Goal: Task Accomplishment & Management: Manage account settings

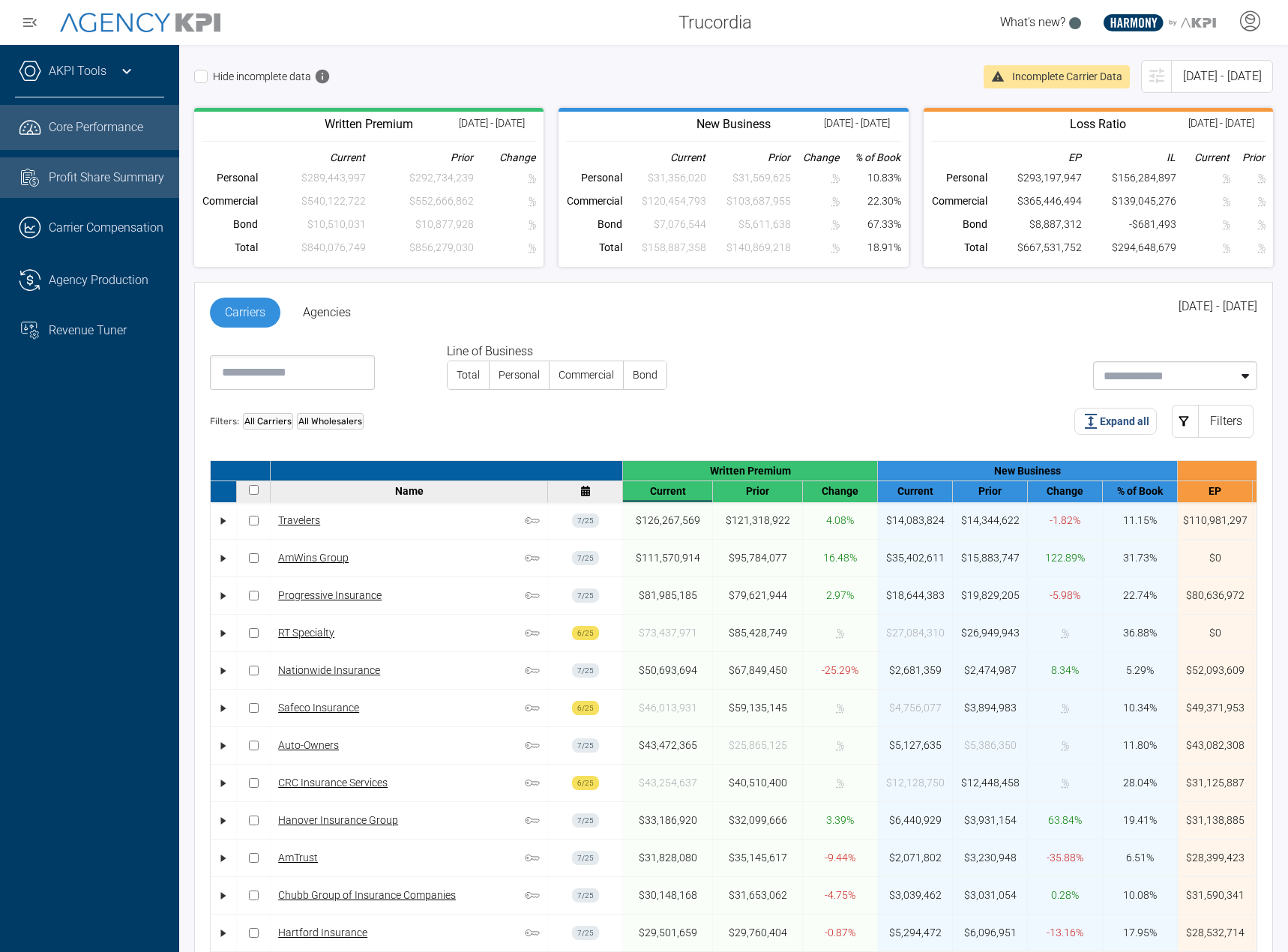
click at [121, 187] on div "Profit Share Summary" at bounding box center [106, 178] width 115 height 18
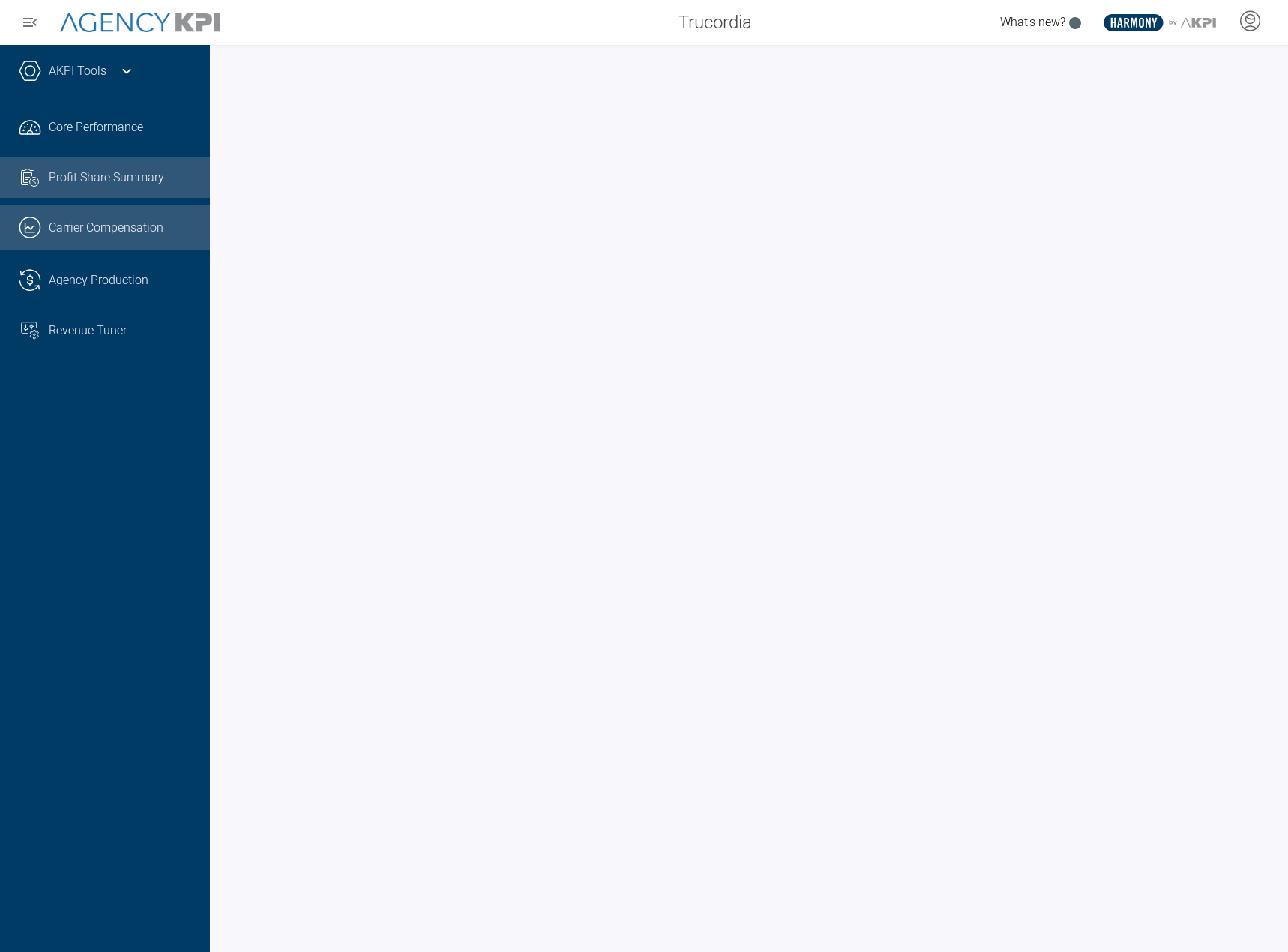
click at [87, 240] on link ".cls-1{fill:none;stroke:#221f20;stroke-linecap:round;stroke-linejoin:round;stro…" at bounding box center [104, 227] width 210 height 45
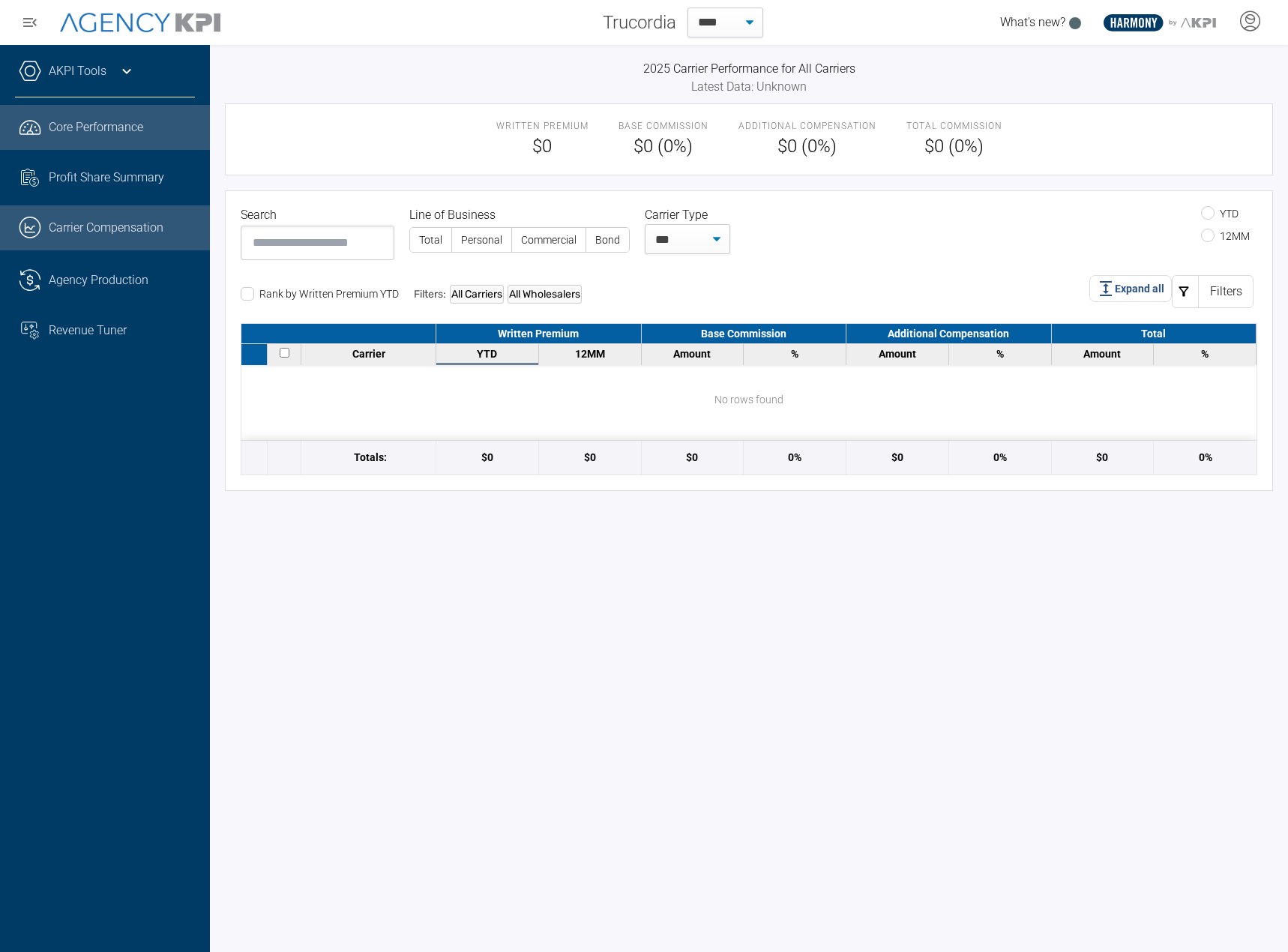
click at [92, 145] on link ".cls-1{fill:none;stroke:#221f20;stroke-linecap:round;stroke-linejoin:round;stro…" at bounding box center [104, 127] width 210 height 45
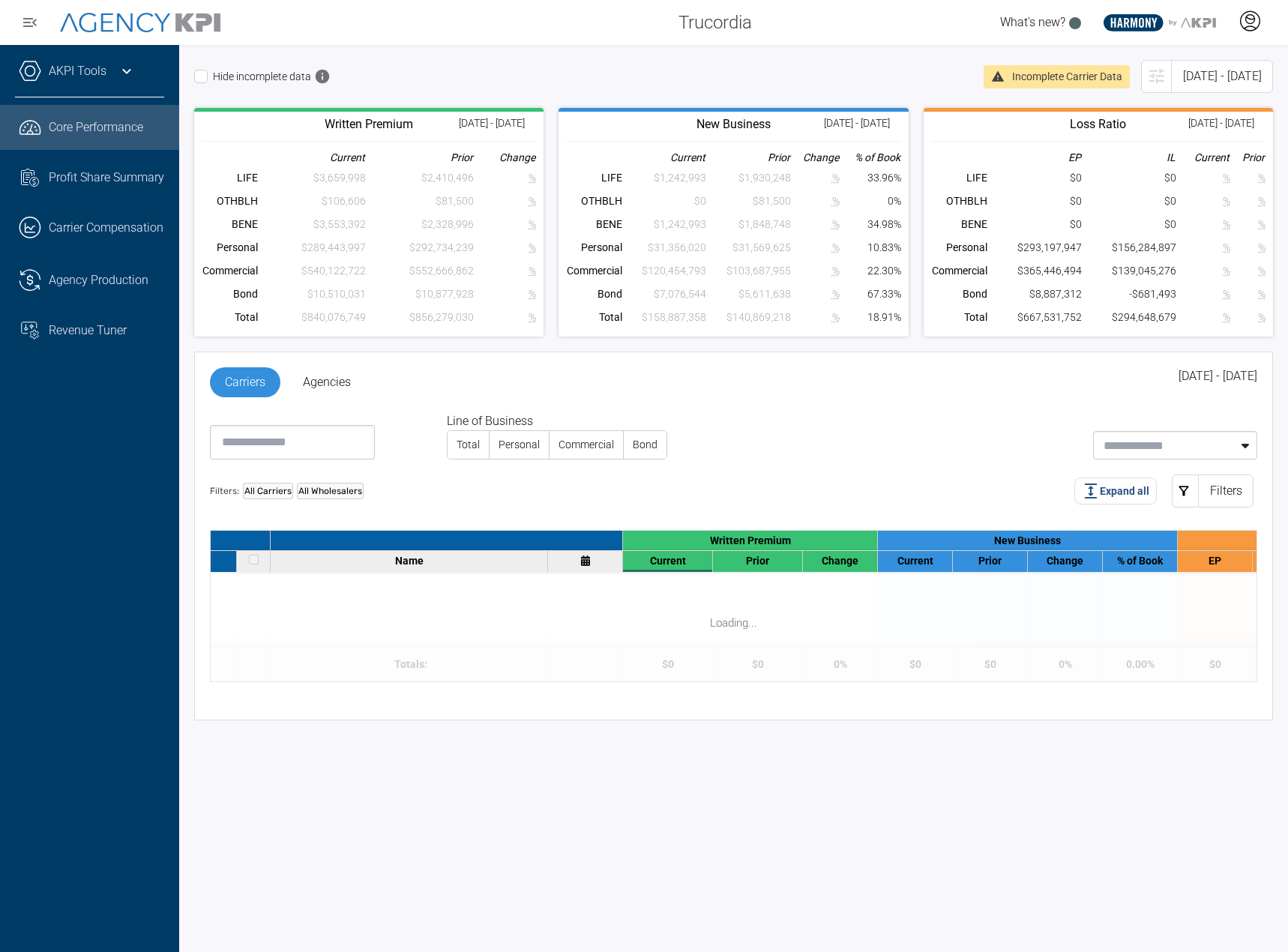
click at [1241, 23] on icon at bounding box center [1249, 21] width 23 height 23
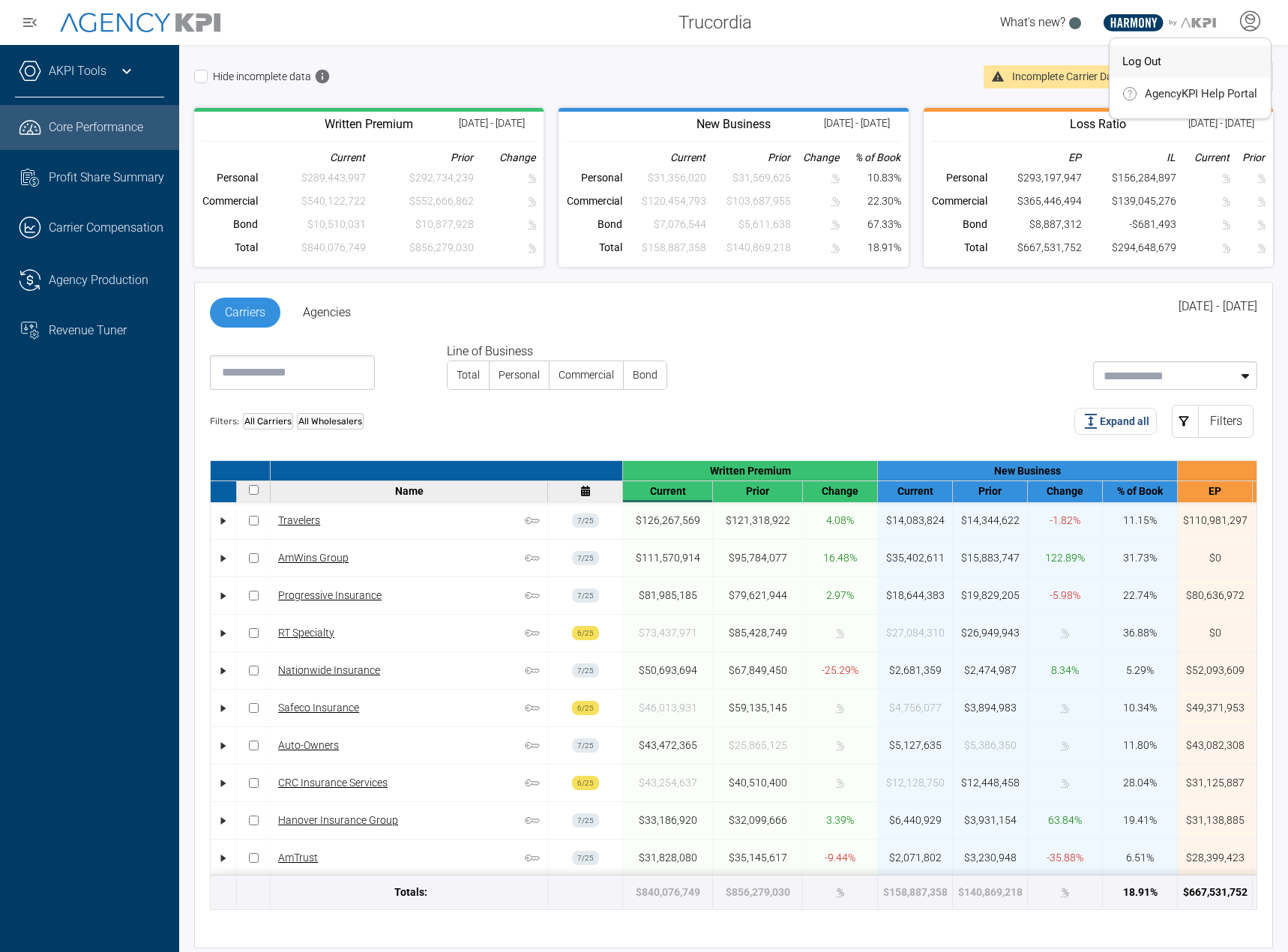
click at [1231, 71] on li "Log Out" at bounding box center [1191, 62] width 161 height 32
click at [1246, 22] on icon at bounding box center [1250, 19] width 9 height 9
click at [1166, 57] on li "Log Out" at bounding box center [1191, 62] width 161 height 32
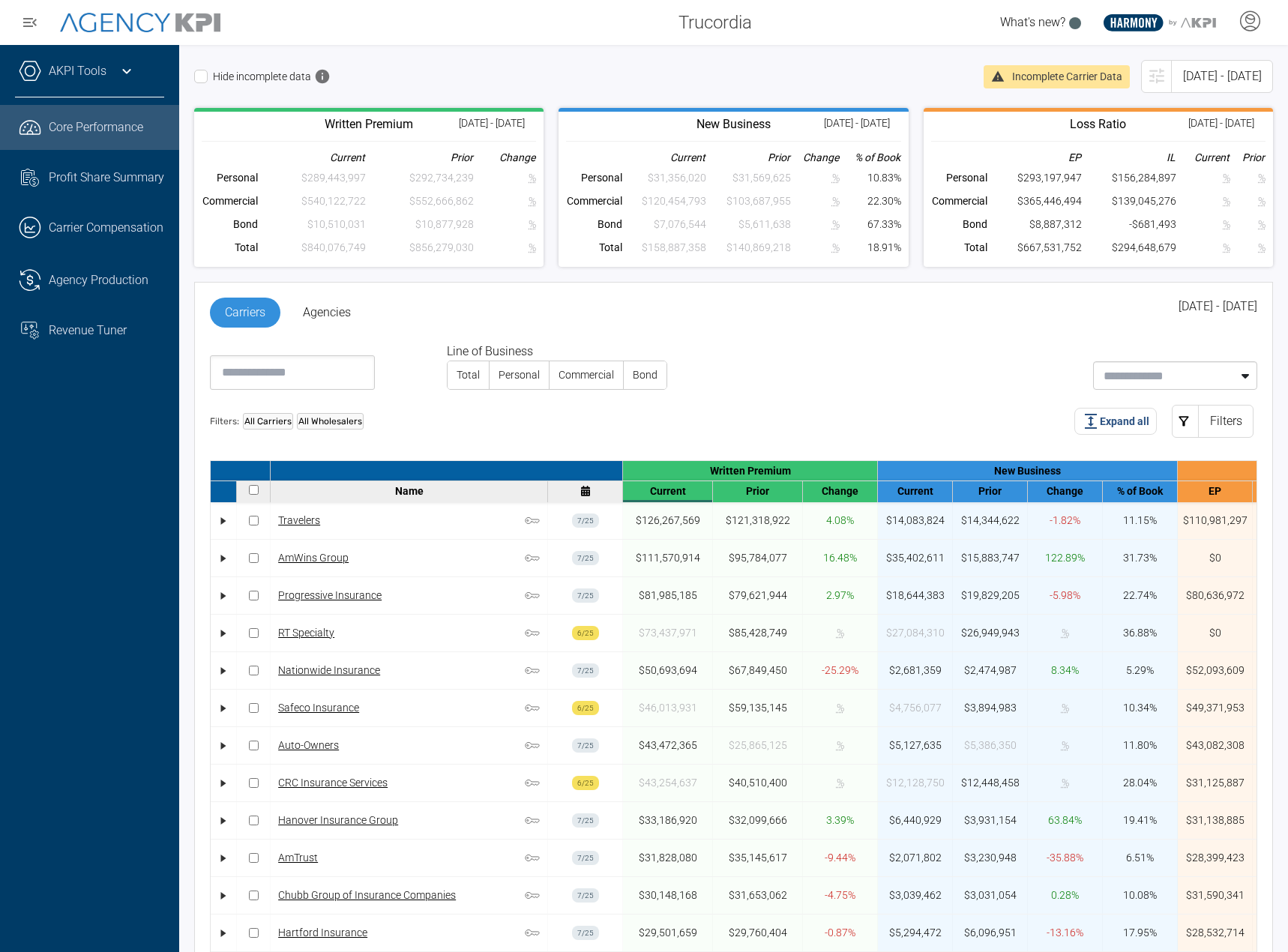
click at [550, 378] on label "Commercial" at bounding box center [586, 375] width 73 height 28
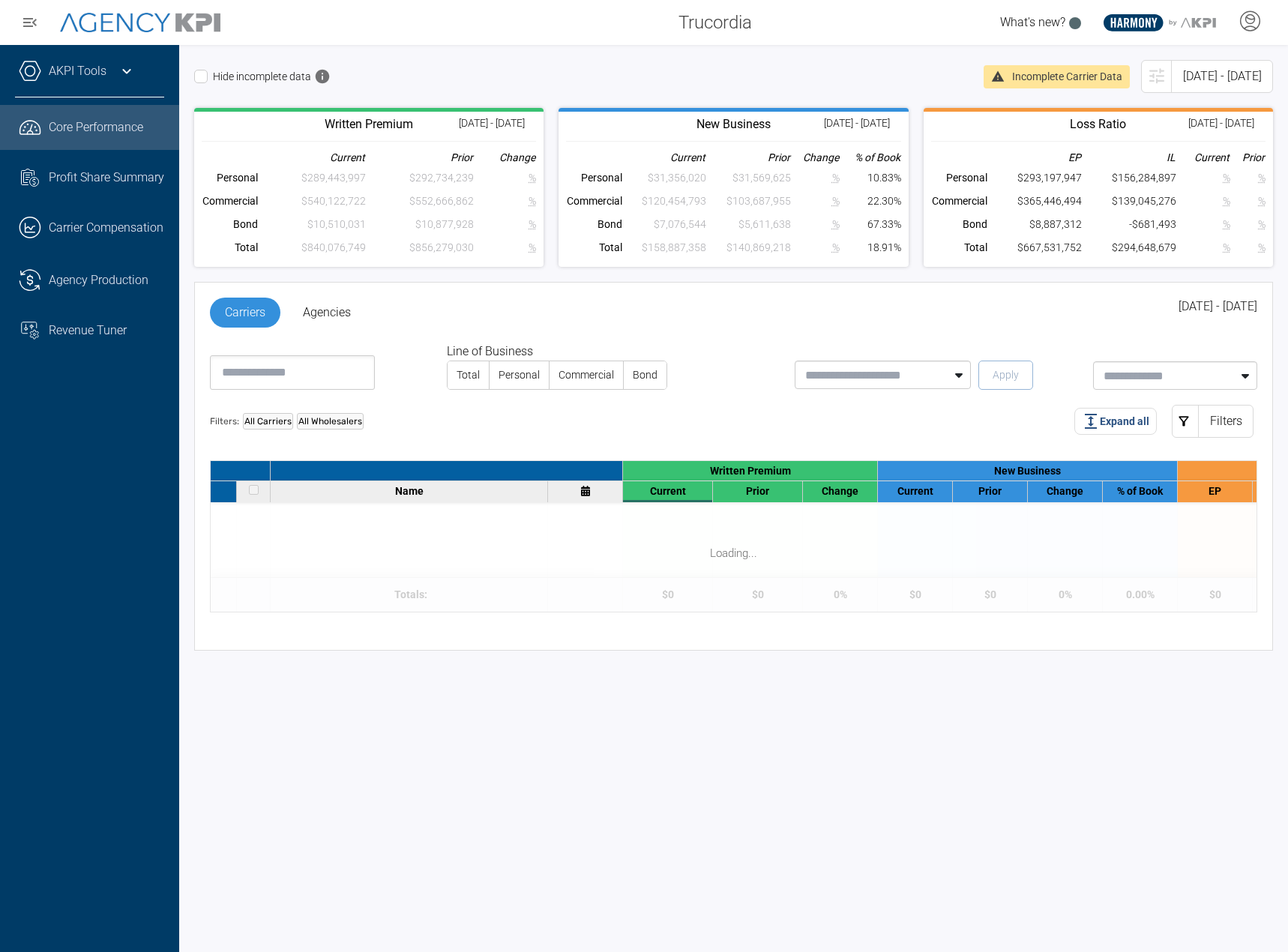
click at [510, 381] on label "Personal" at bounding box center [519, 375] width 60 height 28
click at [447, 375] on div "Line of Business Total Personal Commercial Bond" at bounding box center [558, 366] width 342 height 48
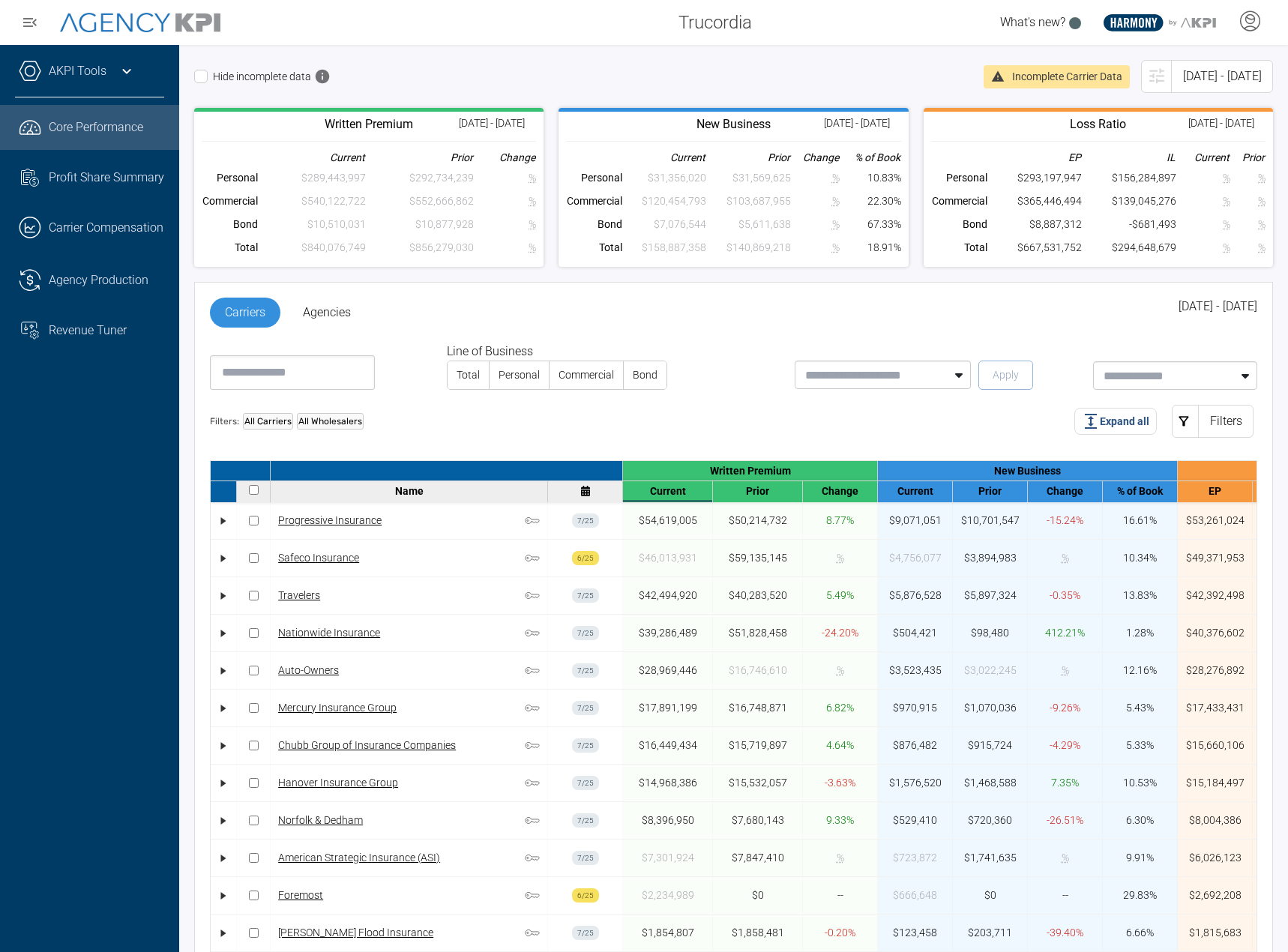
click at [458, 378] on label "Total" at bounding box center [469, 375] width 42 height 28
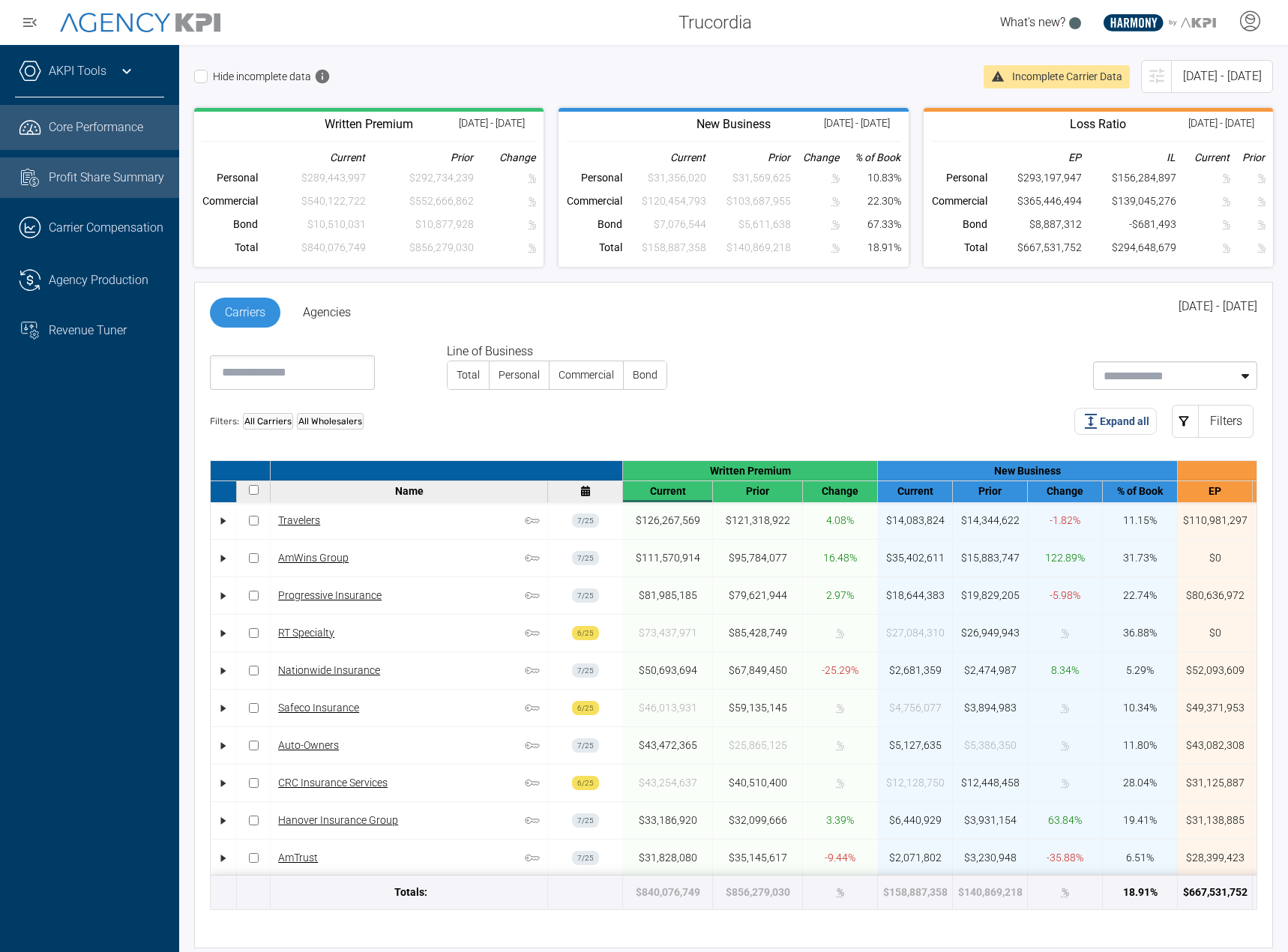
click at [72, 187] on div "Profit Share Summary" at bounding box center [106, 178] width 115 height 18
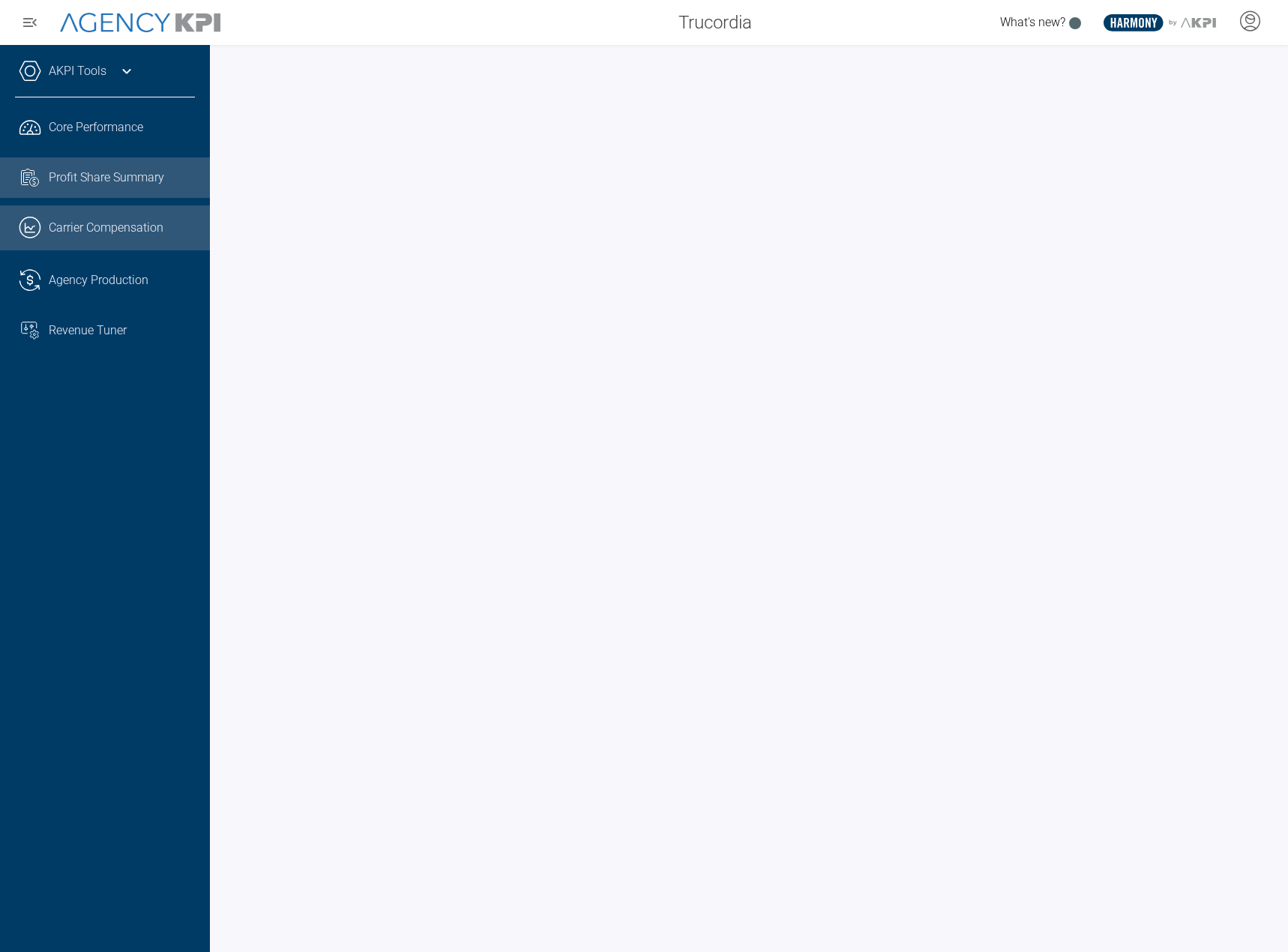
click at [73, 226] on link ".cls-1{fill:none;stroke:#221f20;stroke-linecap:round;stroke-linejoin:round;stro…" at bounding box center [104, 227] width 210 height 45
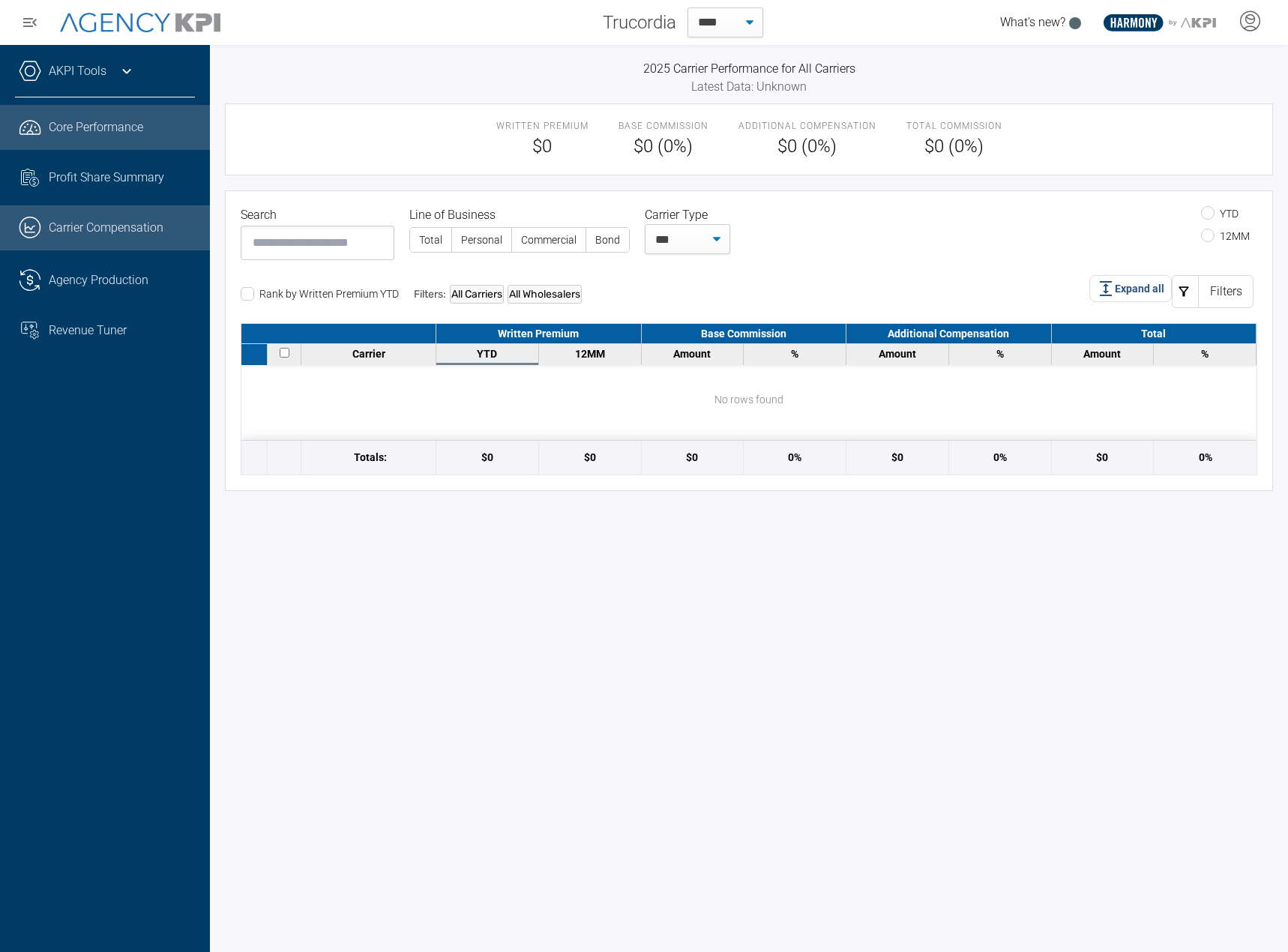
click at [91, 113] on link ".cls-1{fill:none;stroke:#221f20;stroke-linecap:round;stroke-linejoin:round;stro…" at bounding box center [104, 127] width 210 height 45
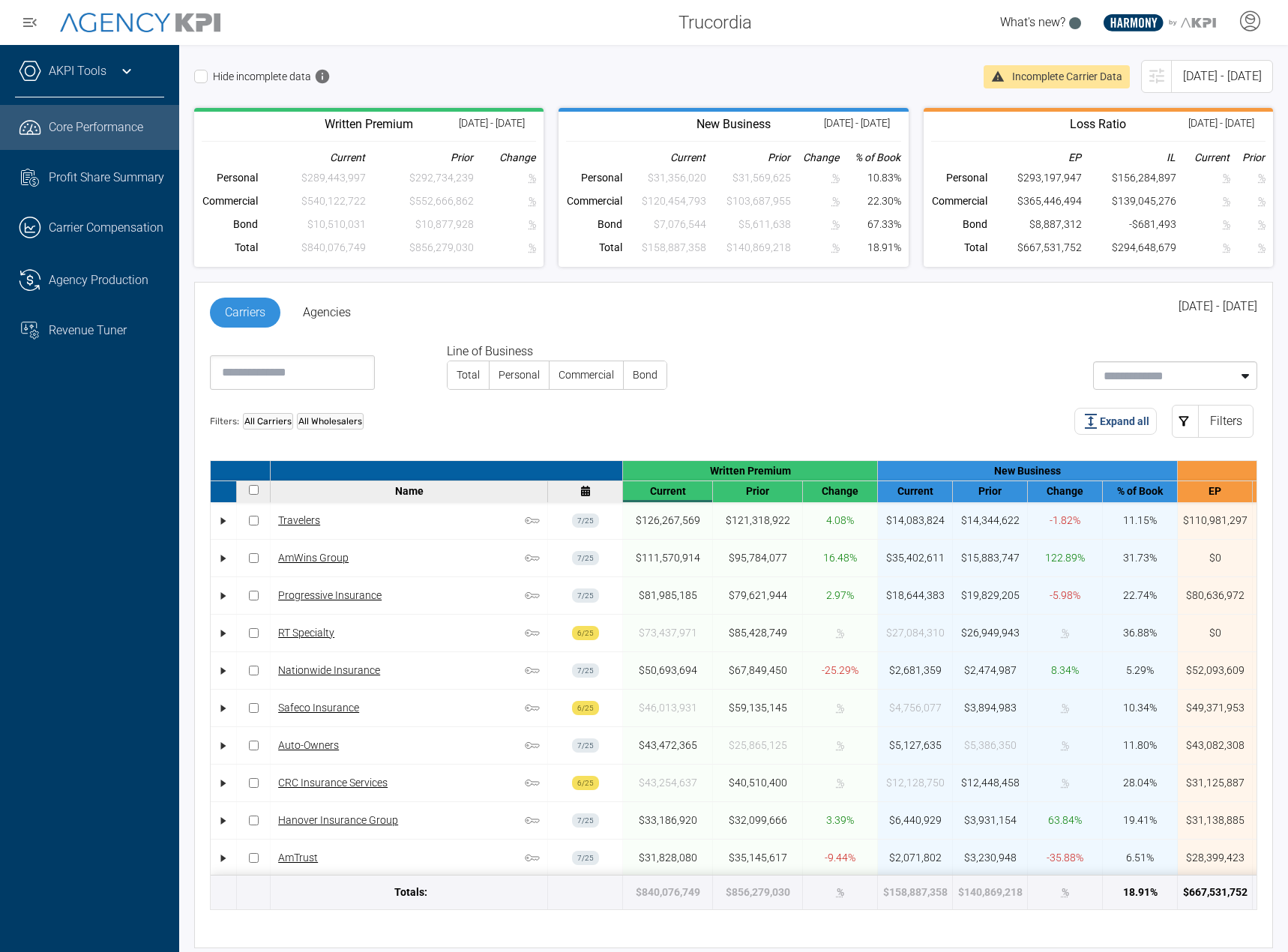
click at [767, 377] on div "Line of Business Total Personal Commercial Bond" at bounding box center [727, 360] width 1060 height 60
click at [431, 51] on div "Hide incomplete data Incomplete Carrier Data Jan 2025 - Jul 2025 Written Premiu…" at bounding box center [733, 498] width 1109 height 907
click at [78, 187] on div "Profit Share Summary" at bounding box center [106, 178] width 115 height 18
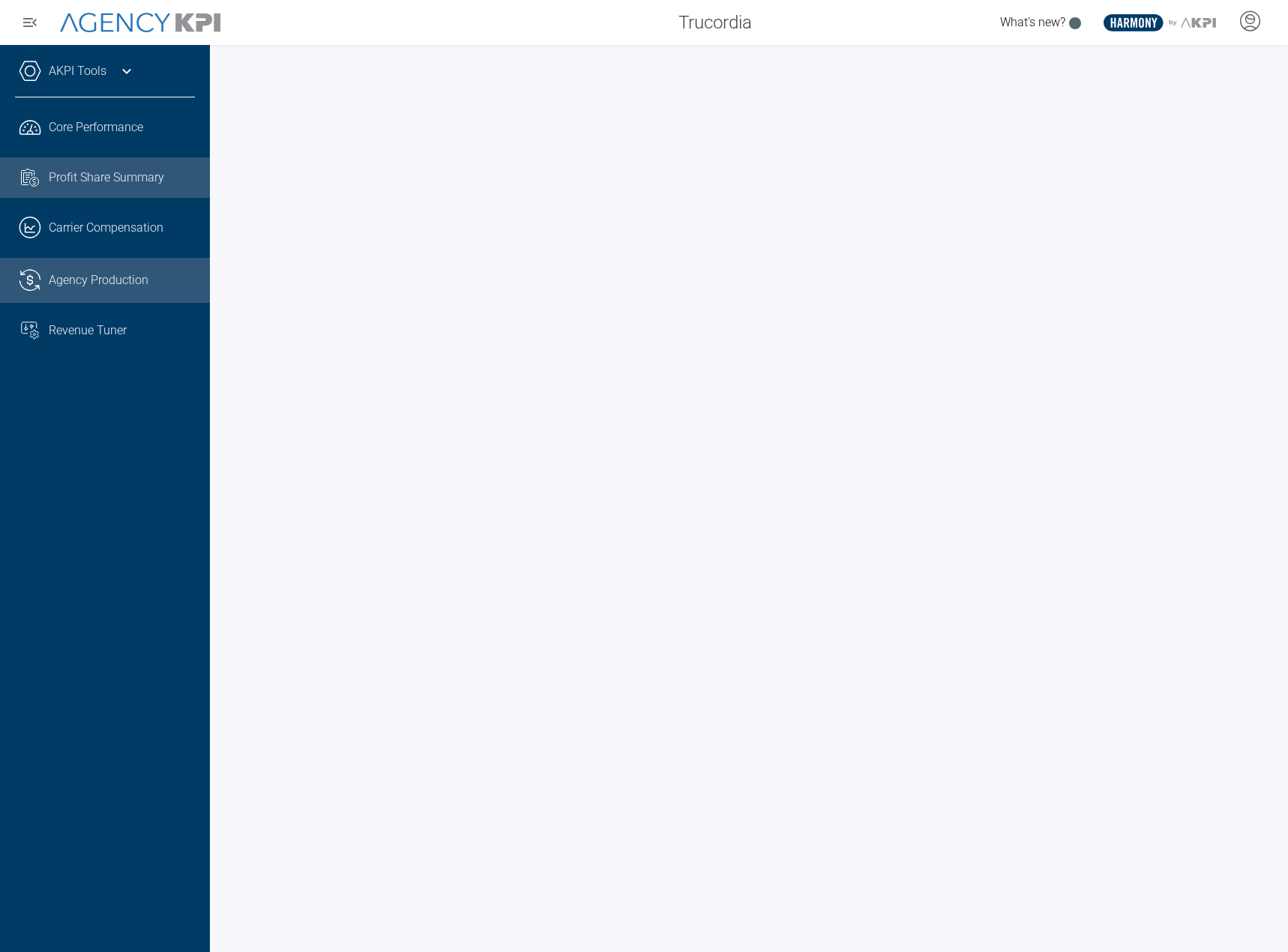
click at [90, 286] on span "Agency Production" at bounding box center [98, 280] width 99 height 18
click at [461, 27] on div "Trucordia" at bounding box center [501, 23] width 525 height 30
click at [87, 288] on span "Agency Production" at bounding box center [98, 280] width 99 height 18
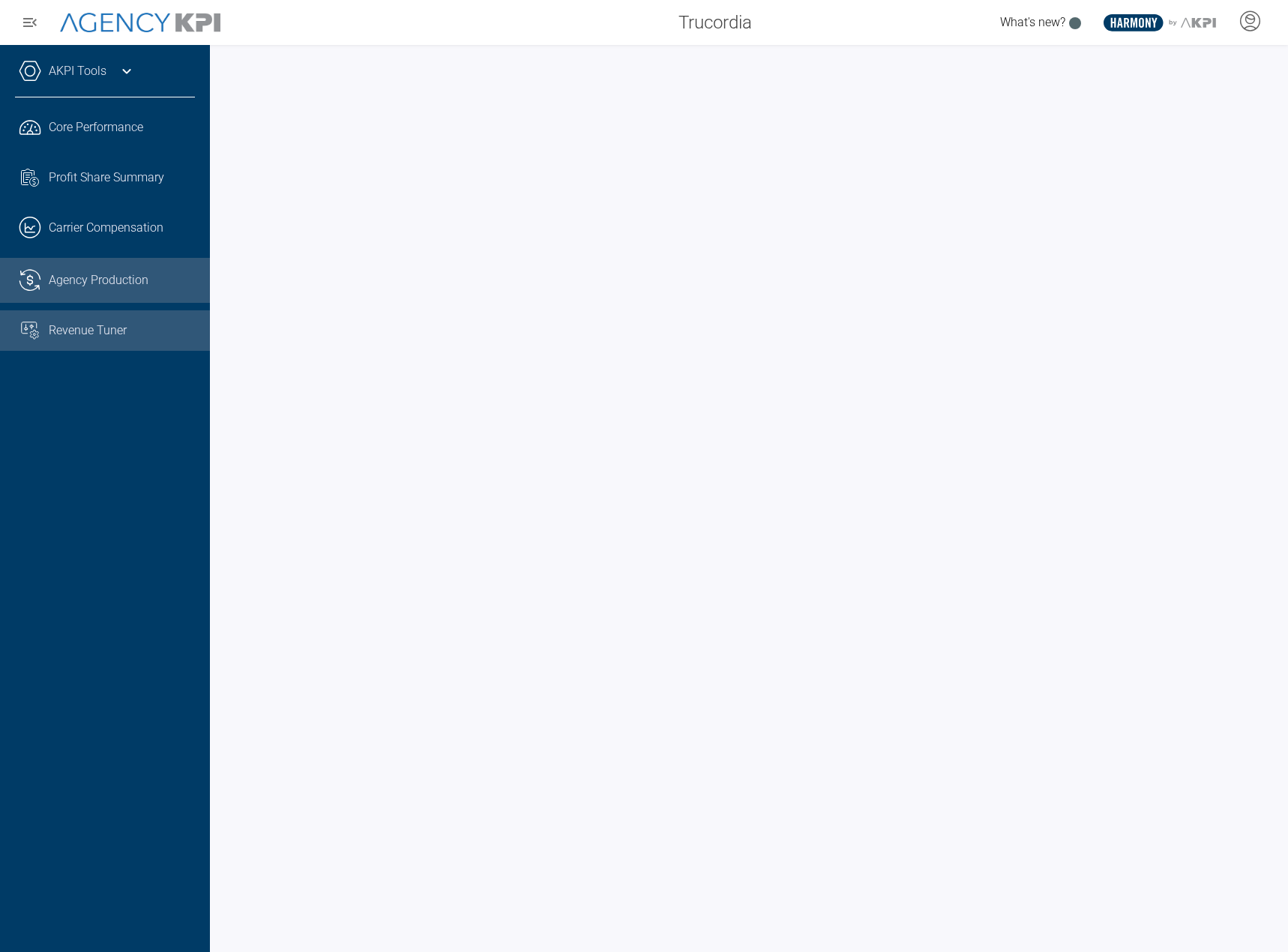
click at [75, 316] on link "Revenue Tuner" at bounding box center [104, 331] width 210 height 41
click at [109, 464] on div "AKPI Tools AMS Data Upload Carrier Mapping Core Production Data Upload Agency C…" at bounding box center [104, 498] width 210 height 907
click at [1244, 18] on icon at bounding box center [1249, 21] width 23 height 23
click at [1219, 72] on li "Log Out" at bounding box center [1191, 62] width 161 height 32
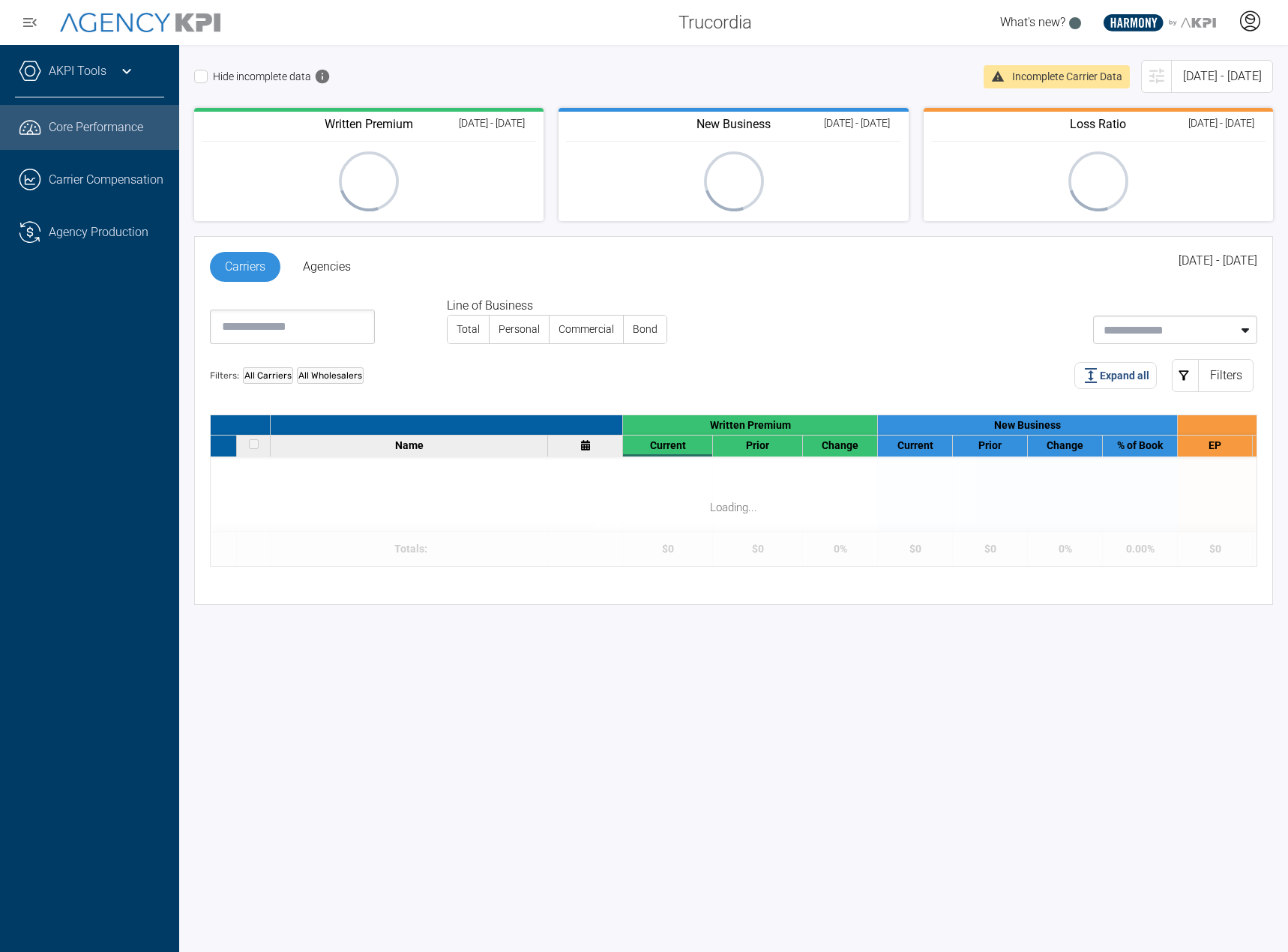
click at [1244, 29] on icon at bounding box center [1249, 21] width 23 height 23
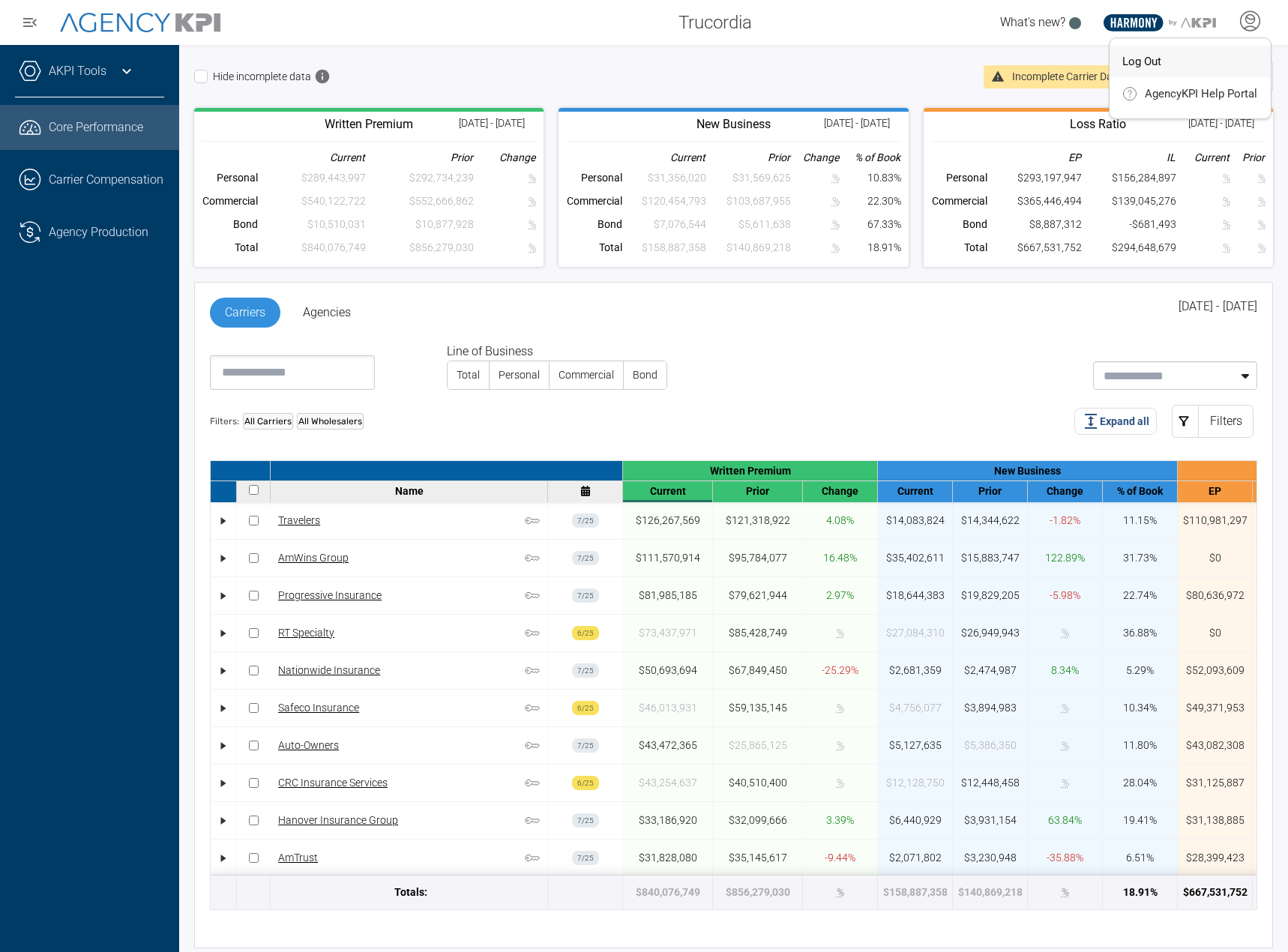
click at [1205, 71] on li "Log Out" at bounding box center [1191, 62] width 161 height 32
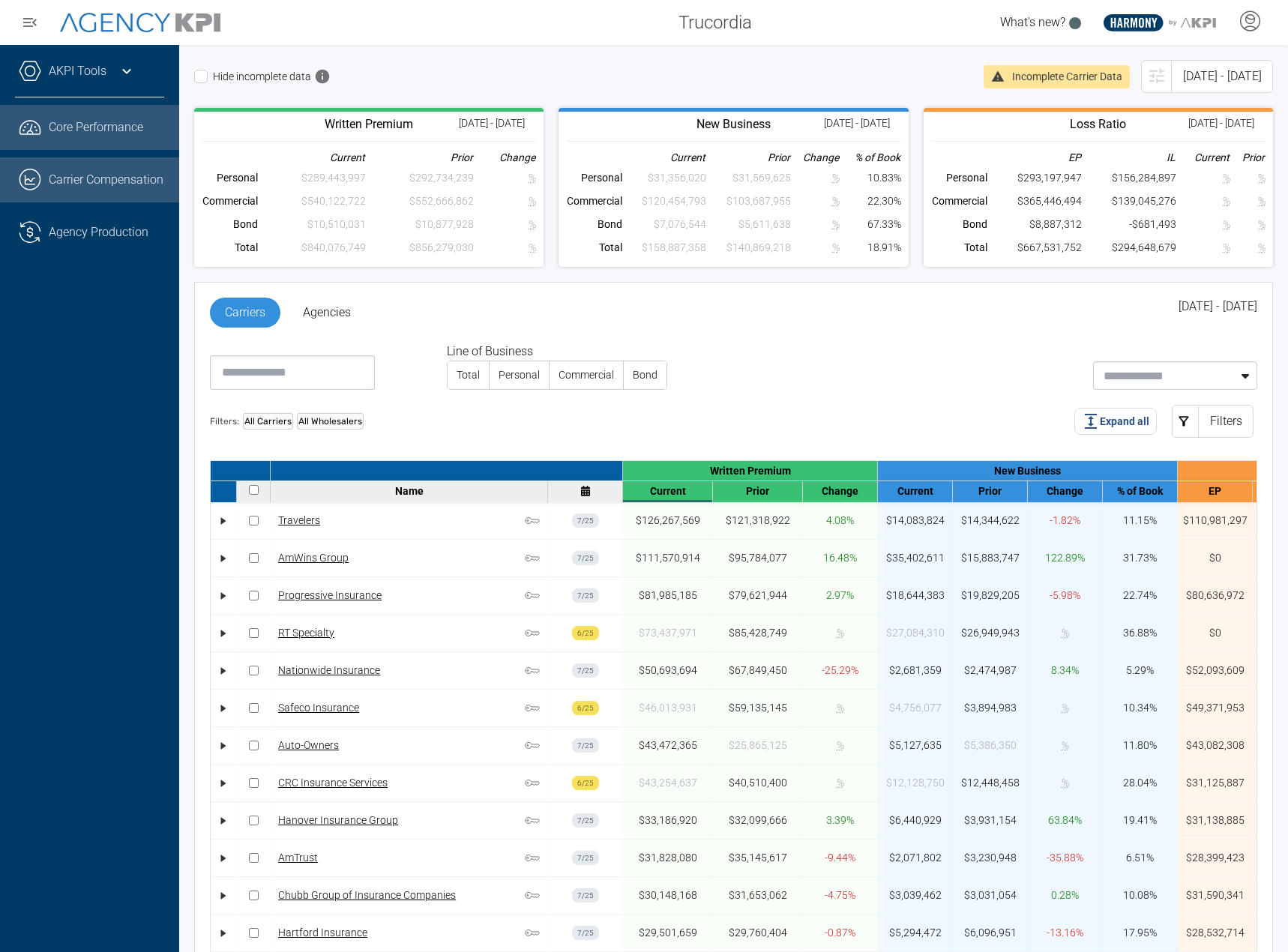
click at [87, 202] on link ".cls-1{fill:none;stroke:#221f20;stroke-linecap:round;stroke-linejoin:round;stro…" at bounding box center [89, 180] width 179 height 45
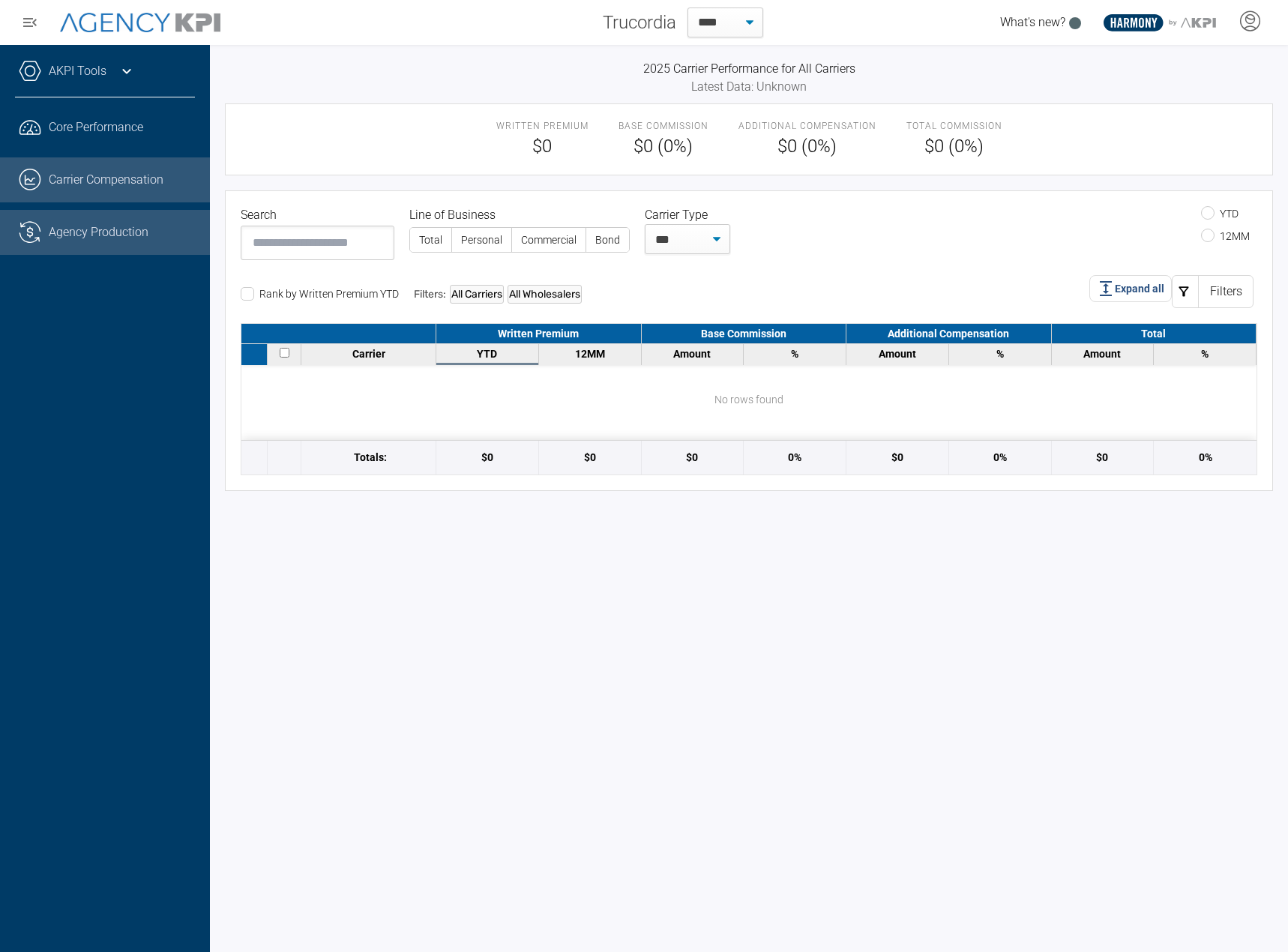
click at [72, 247] on link ".cls-1{fill:none;stroke:#221f20;stroke-linecap:round;stroke-linejoin:round;stro…" at bounding box center [104, 231] width 210 height 45
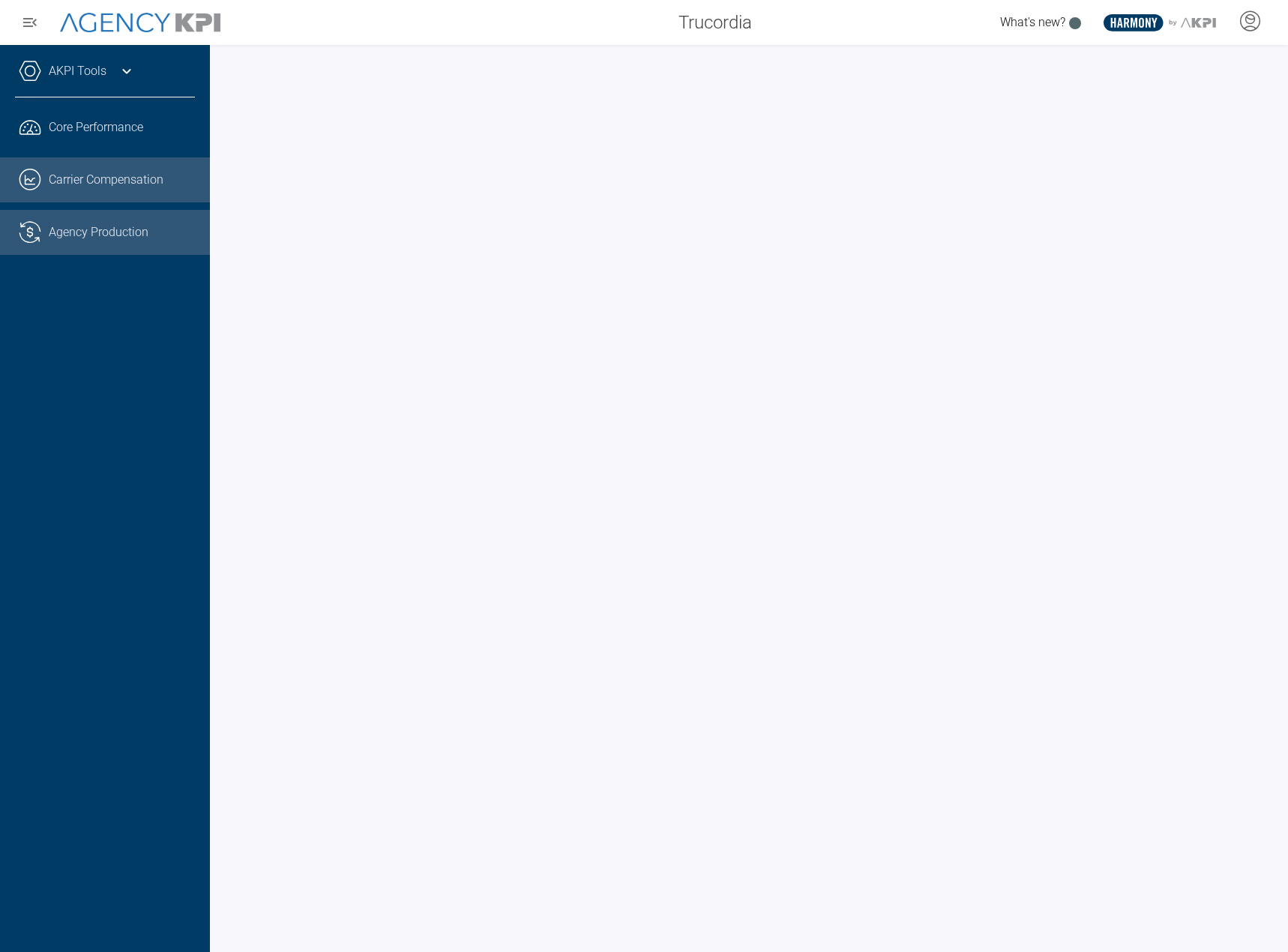
click at [84, 195] on link ".cls-1{fill:none;stroke:#221f20;stroke-linecap:round;stroke-linejoin:round;stro…" at bounding box center [104, 180] width 210 height 45
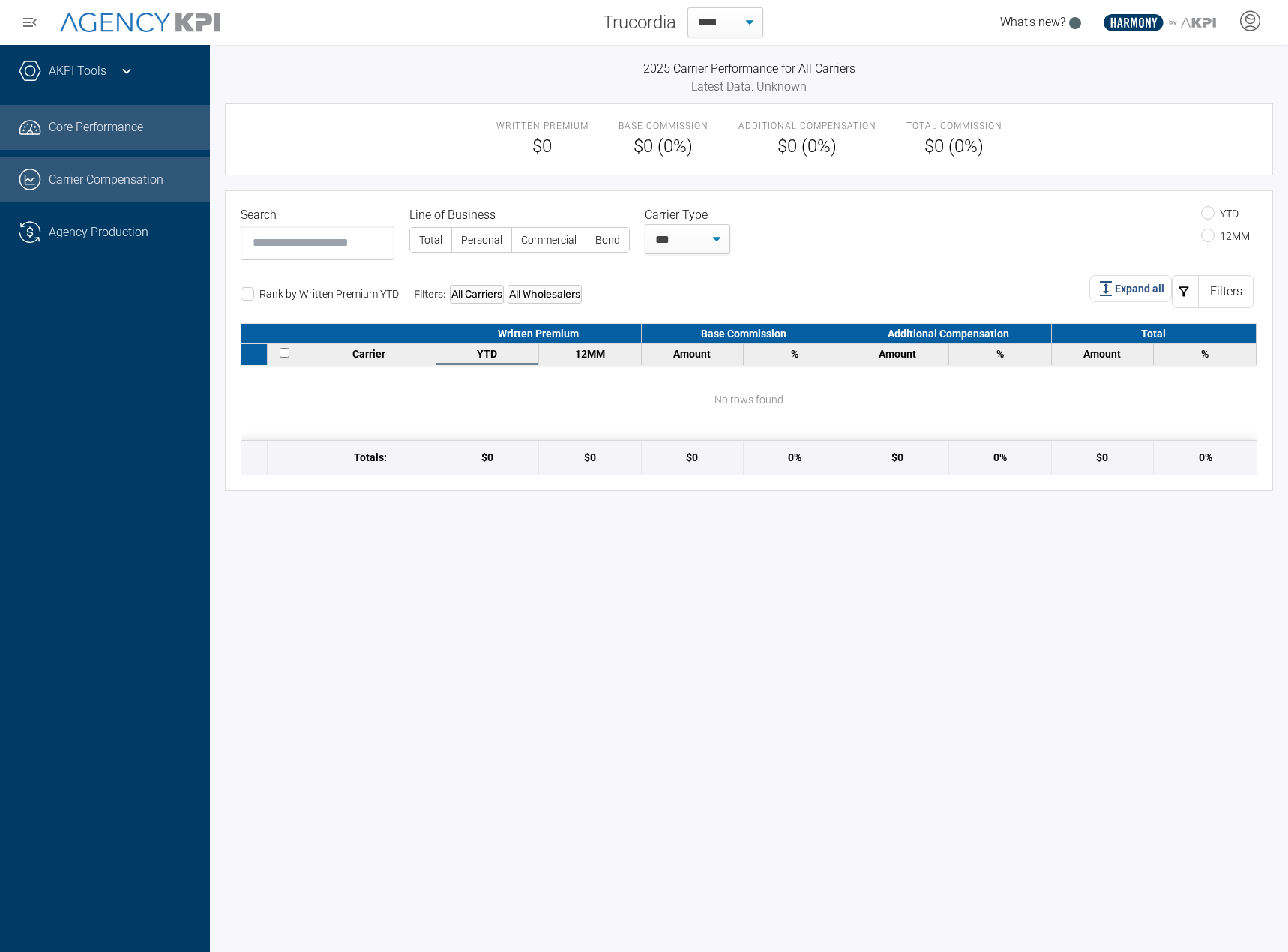
click at [97, 124] on link ".cls-1{fill:none;stroke:#221f20;stroke-linecap:round;stroke-linejoin:round;stro…" at bounding box center [104, 127] width 210 height 45
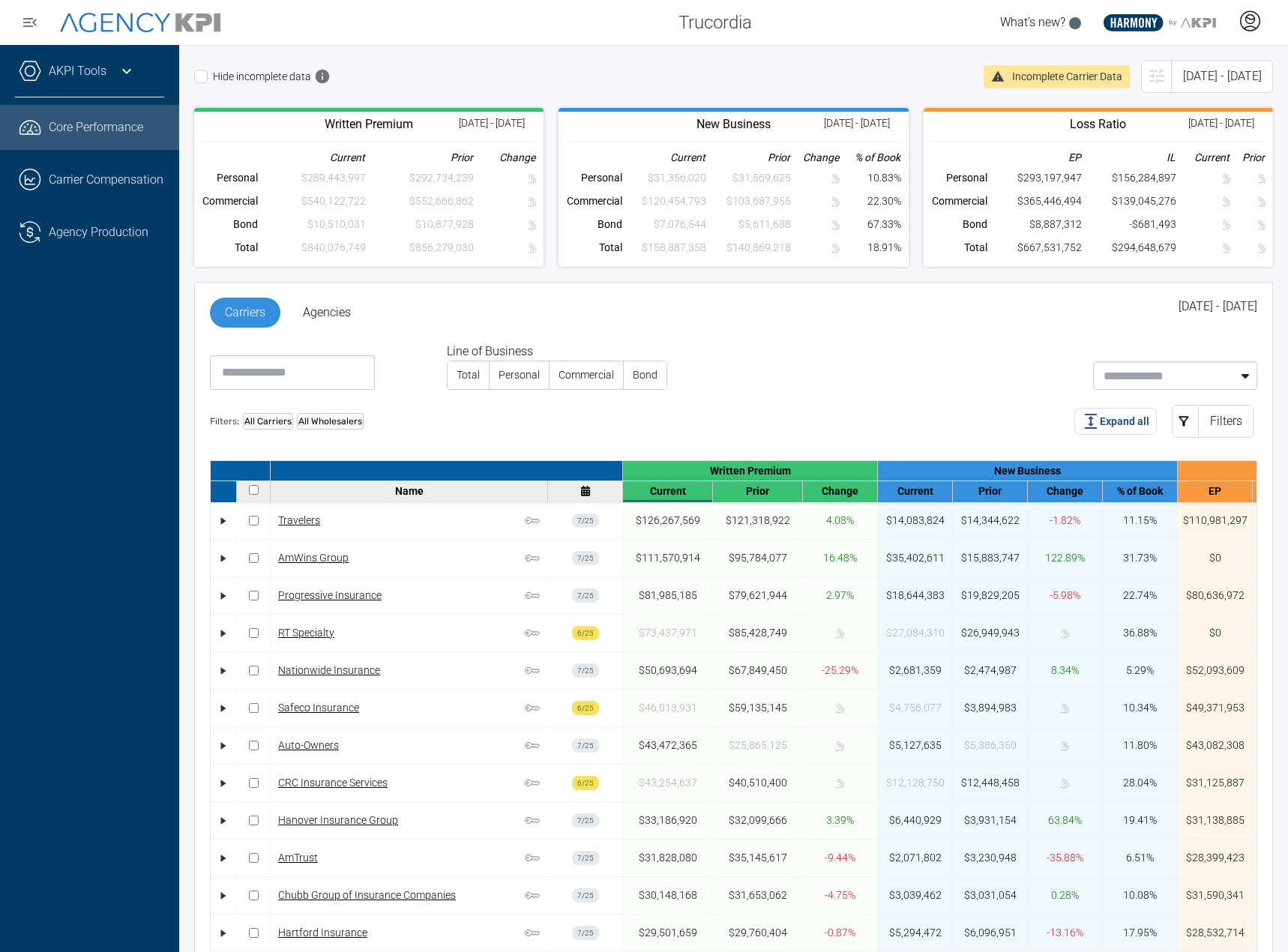
click at [1255, 17] on icon at bounding box center [1249, 21] width 23 height 23
click at [1214, 74] on li "Log Out" at bounding box center [1191, 62] width 161 height 32
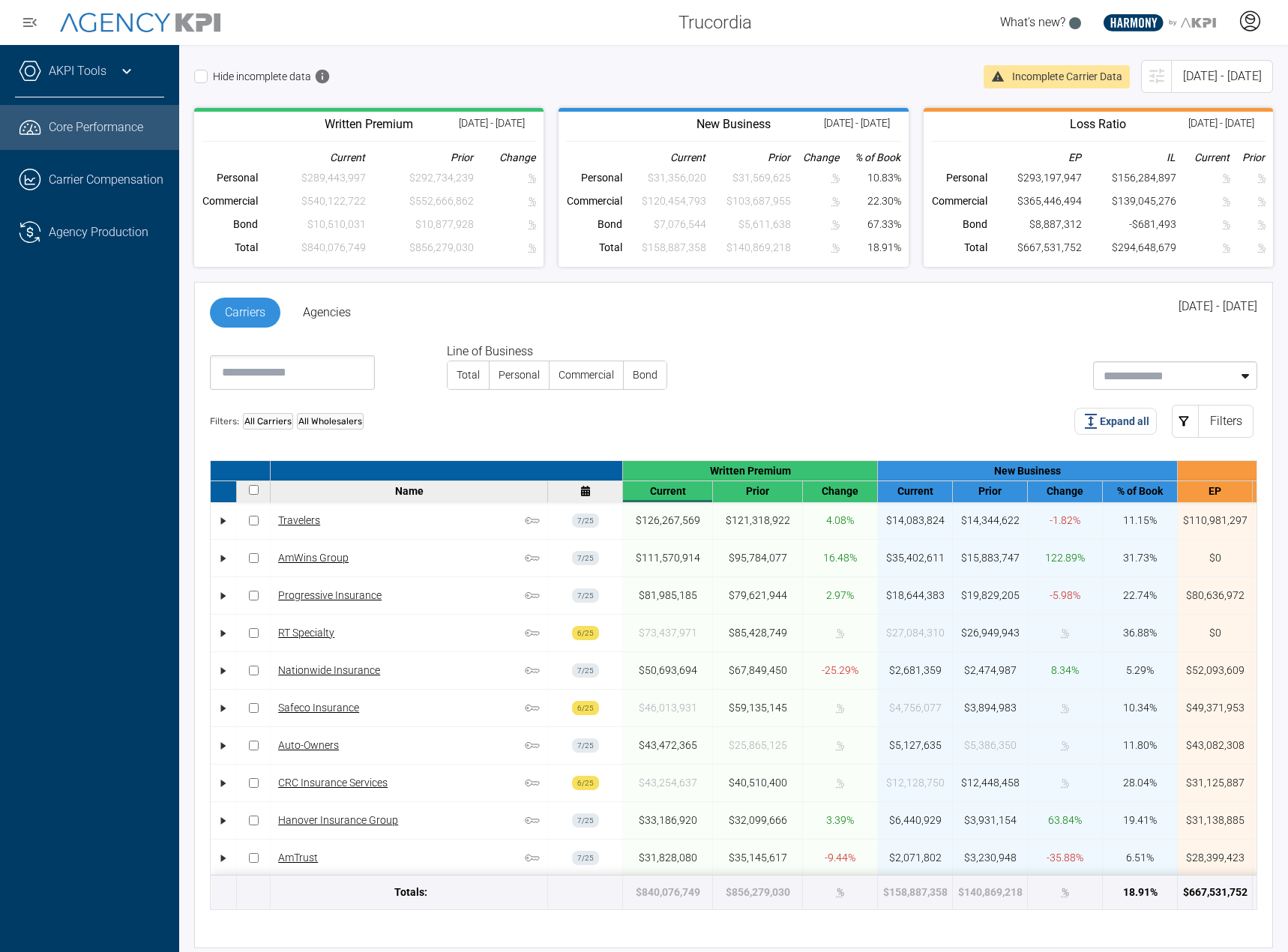
click at [1253, 22] on icon at bounding box center [1249, 21] width 23 height 23
click at [1198, 63] on li "Log Out" at bounding box center [1191, 62] width 161 height 32
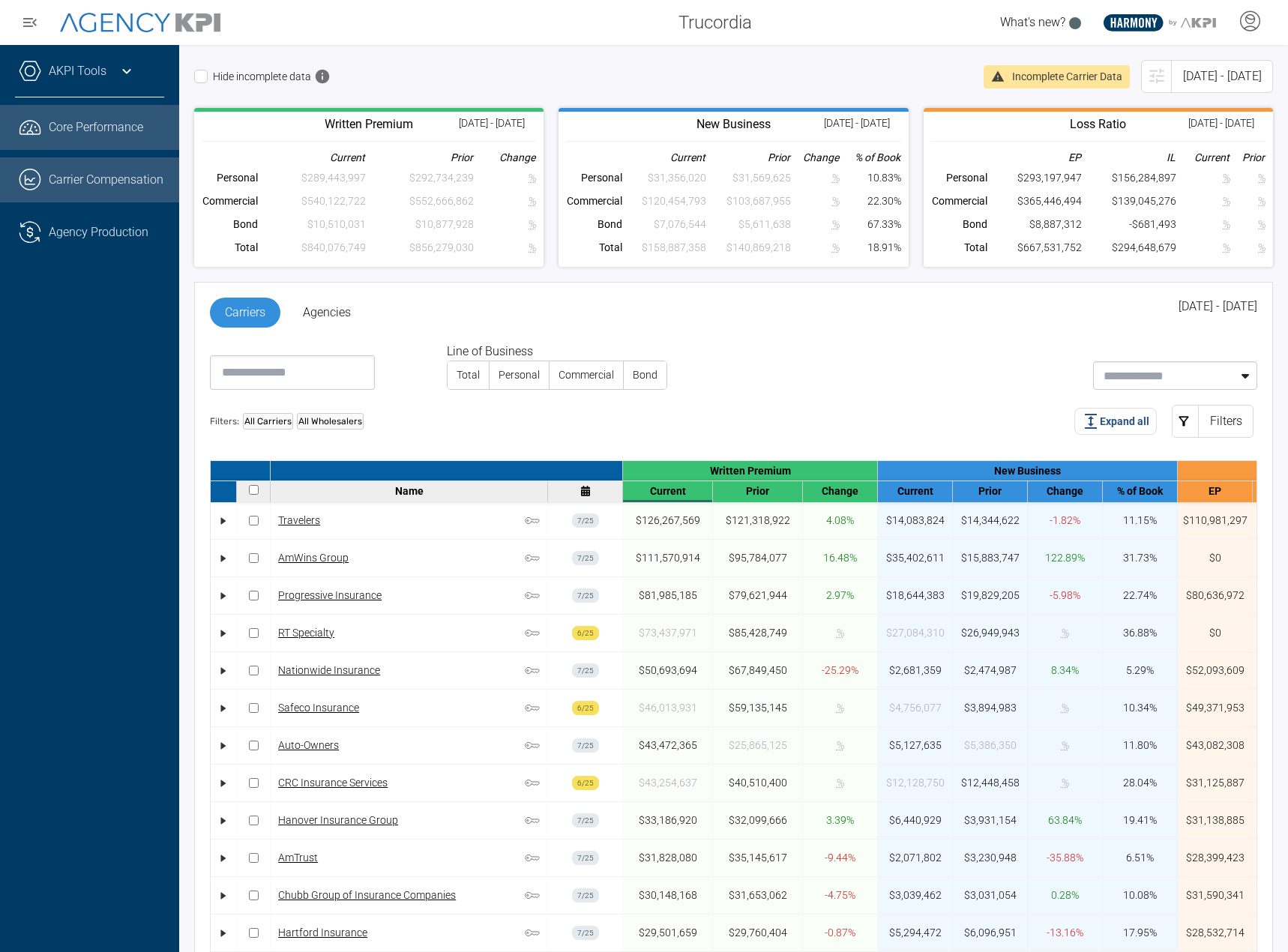
click at [37, 177] on icon ".cls-1{fill:none;stroke:#221f20;stroke-linecap:round;stroke-linejoin:round;stro…" at bounding box center [30, 180] width 23 height 23
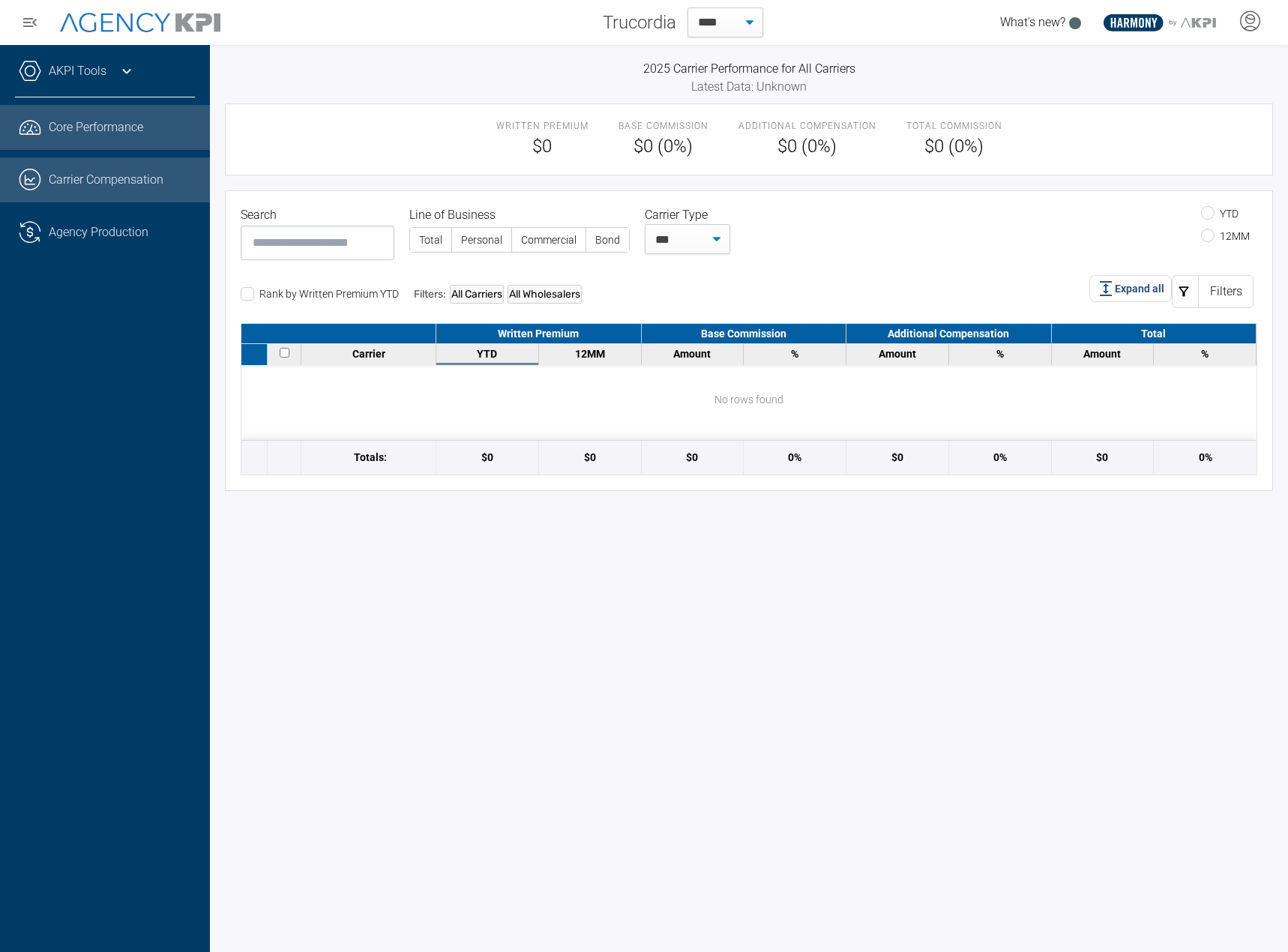
click at [115, 127] on link ".cls-1{fill:none;stroke:#221f20;stroke-linecap:round;stroke-linejoin:round;stro…" at bounding box center [104, 127] width 210 height 45
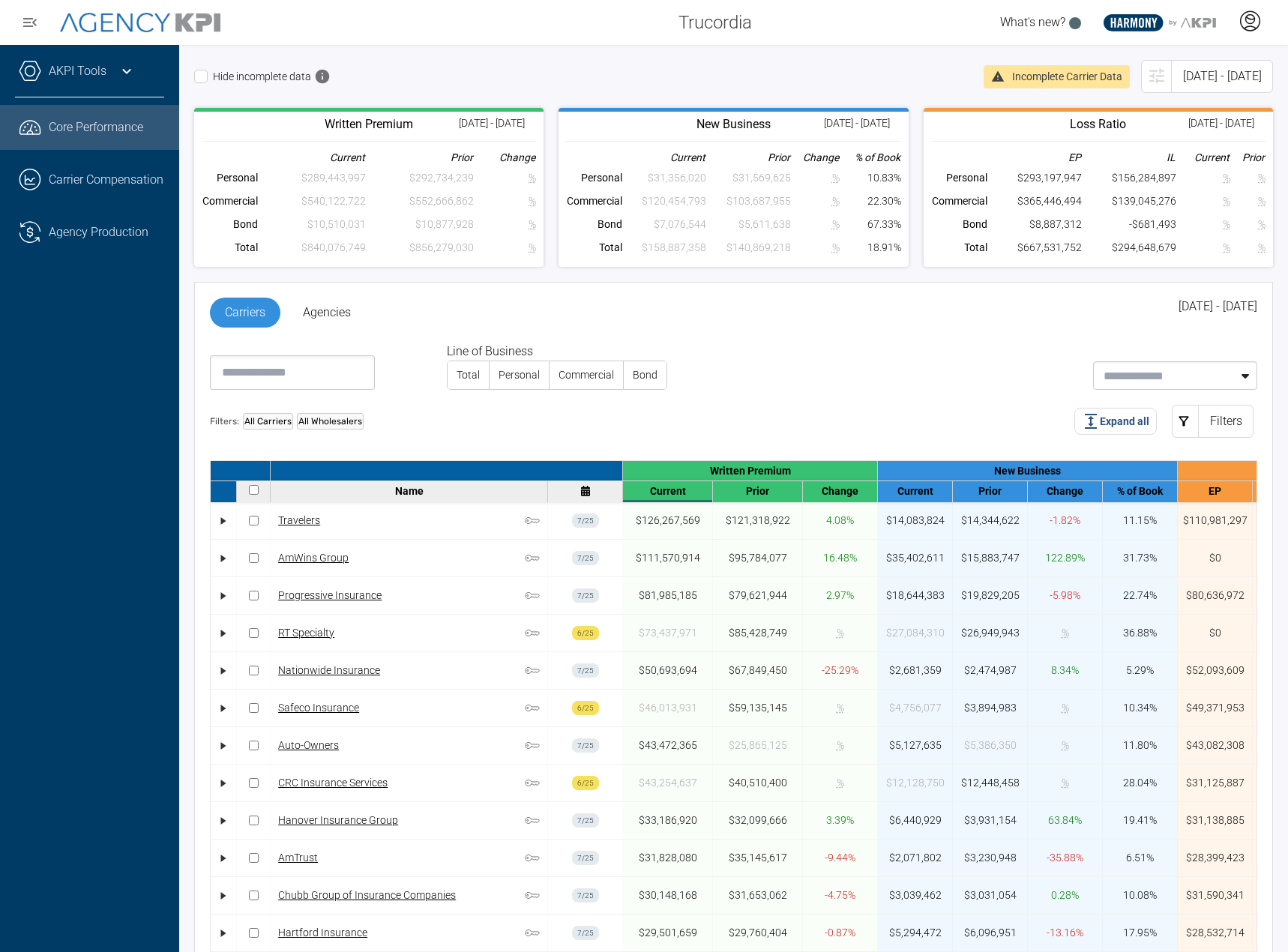
click at [1238, 29] on div at bounding box center [1250, 22] width 38 height 35
click at [1202, 63] on li "Log Out" at bounding box center [1191, 62] width 161 height 32
